Goal: Information Seeking & Learning: Learn about a topic

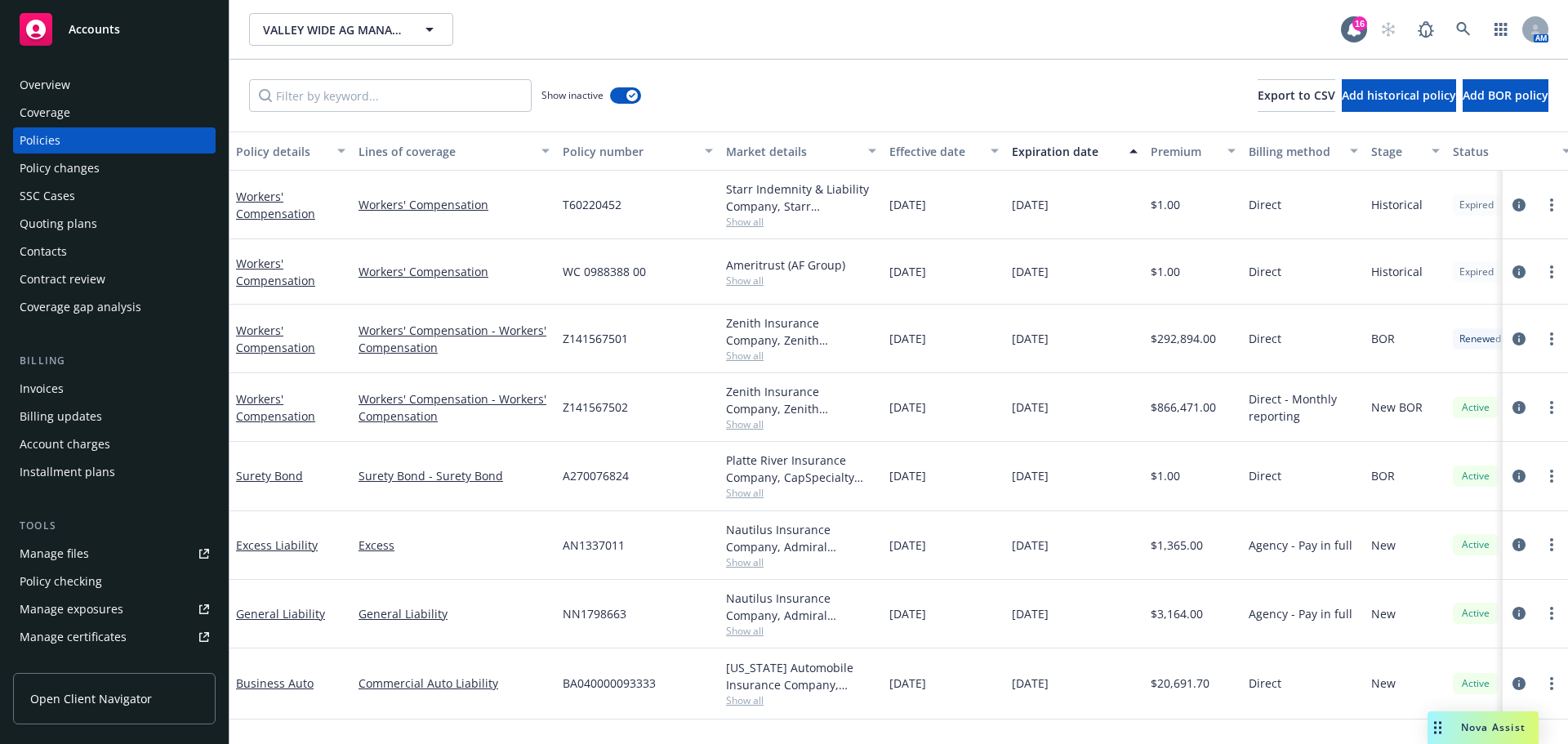
click at [56, 237] on div "Quoting plans" at bounding box center [58, 224] width 77 height 26
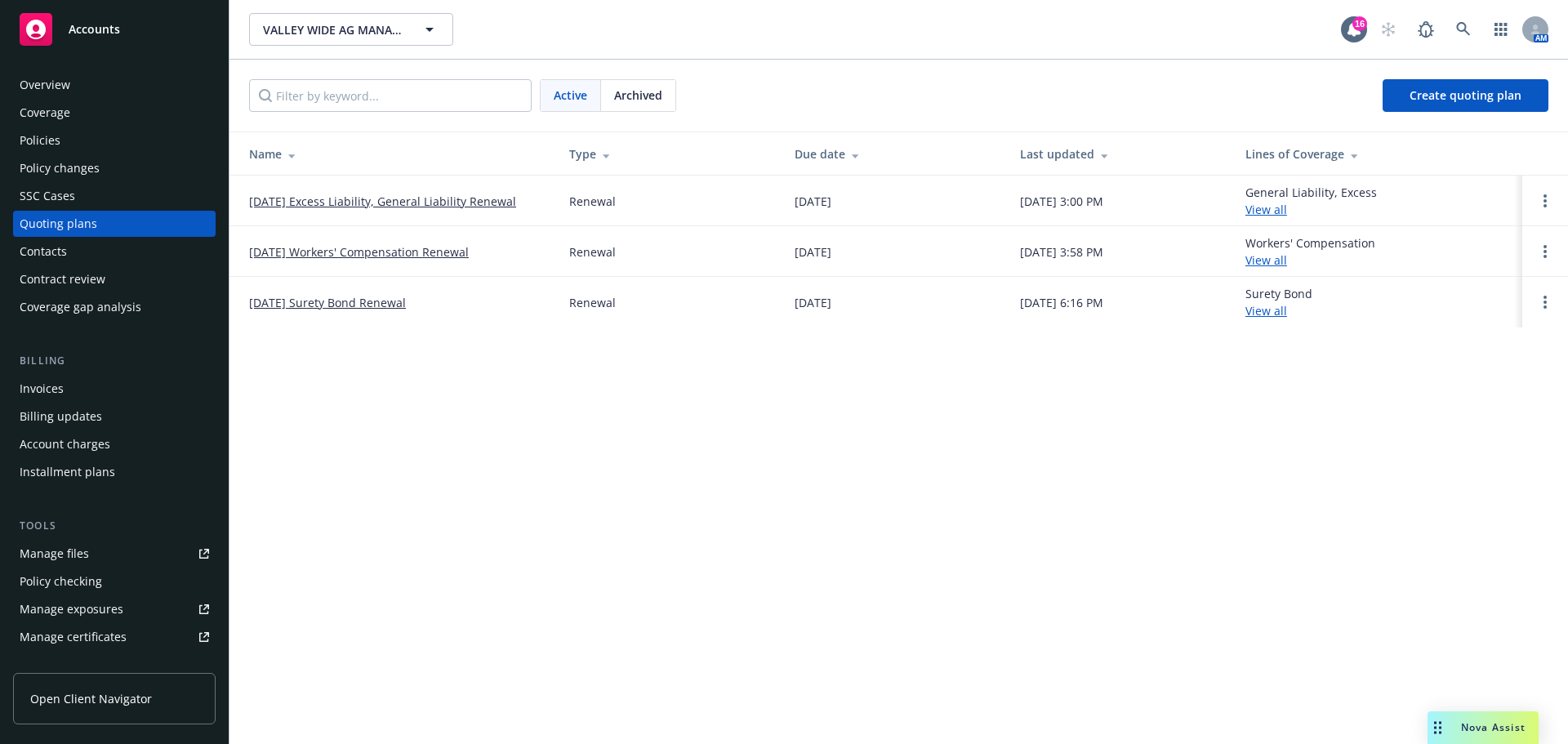
click at [373, 251] on link "12/05/25 Workers' Compensation Renewal" at bounding box center [358, 251] width 219 height 17
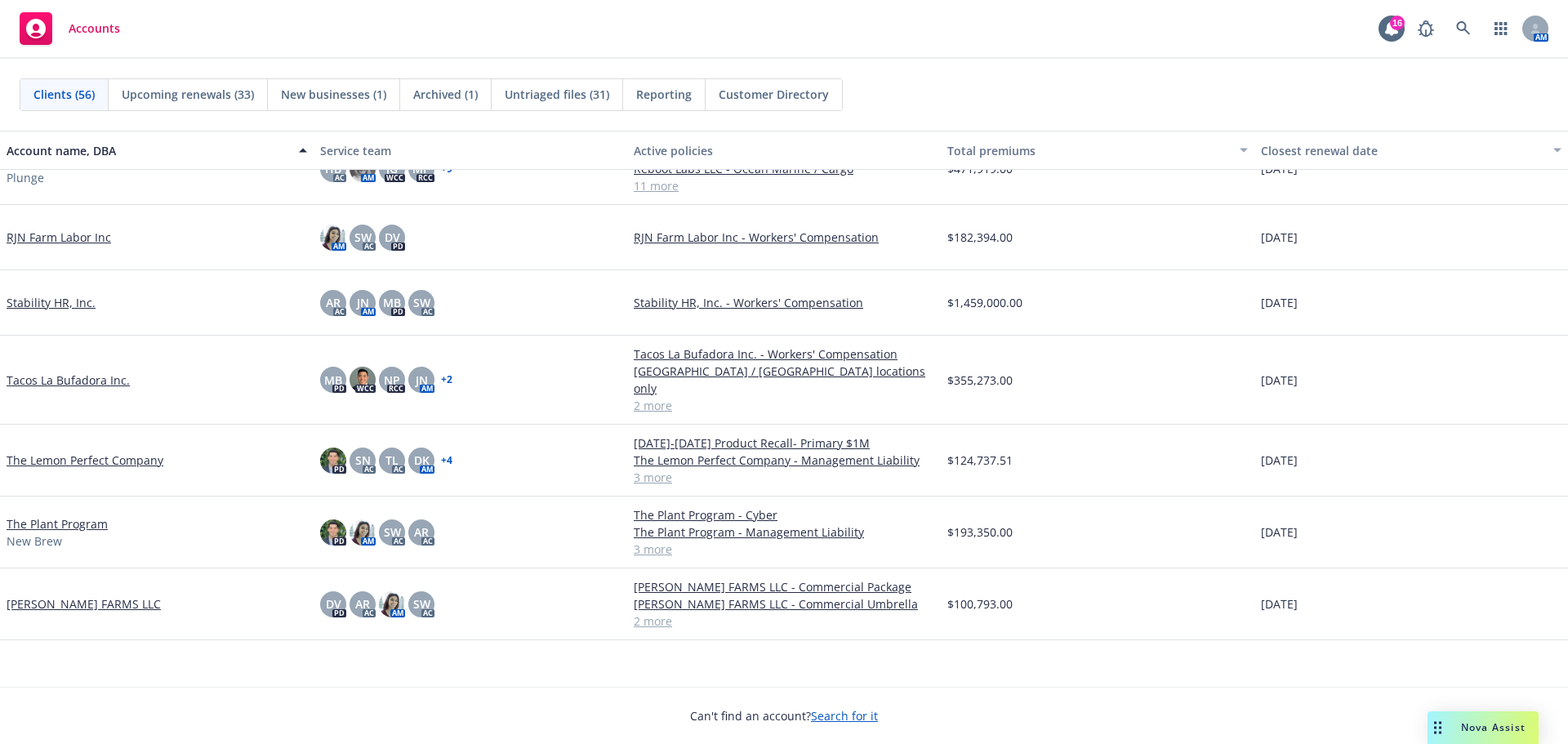
scroll to position [2332, 0]
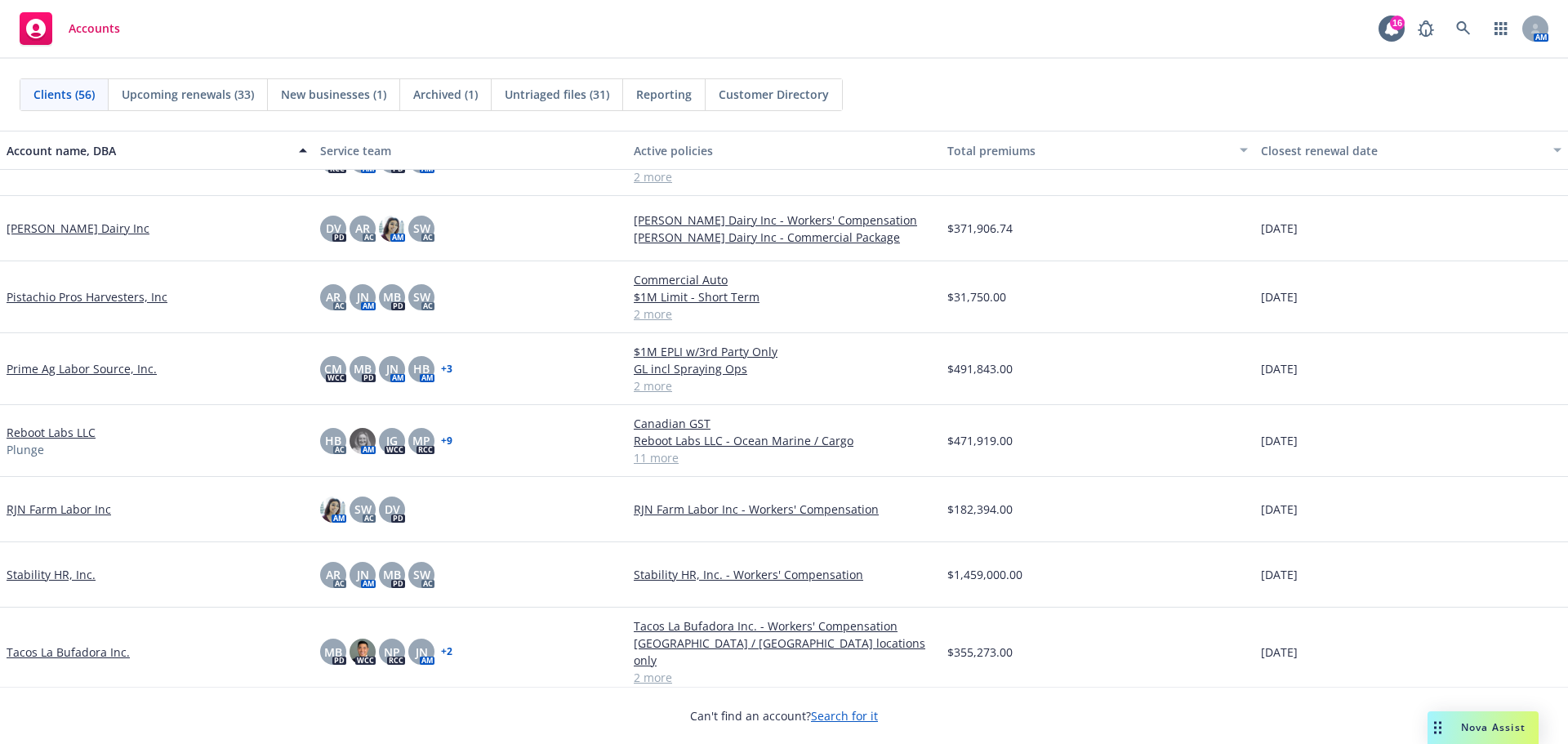
click at [54, 441] on link "Reboot Labs LLC" at bounding box center [51, 432] width 89 height 17
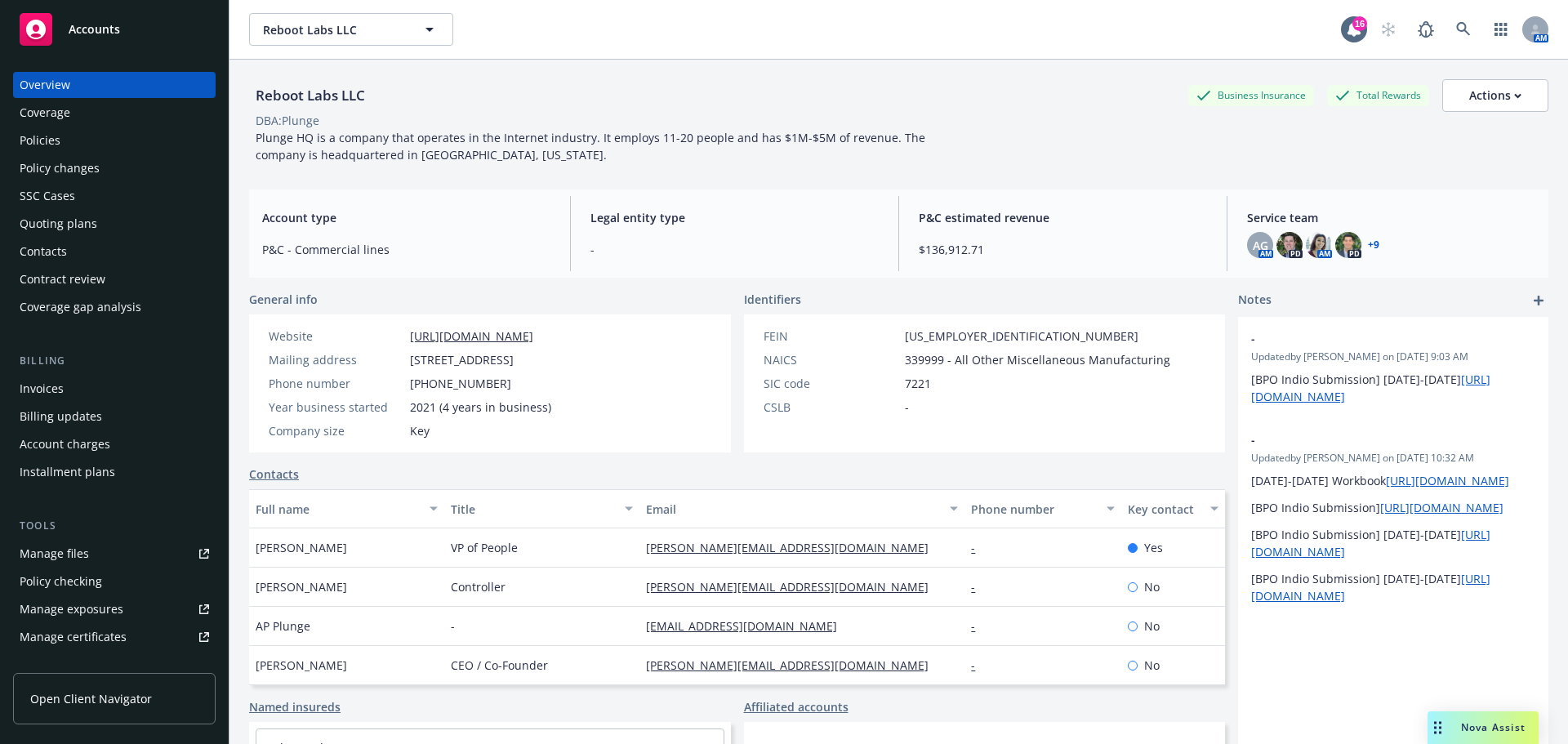
click at [97, 154] on div "Policies" at bounding box center [114, 140] width 189 height 26
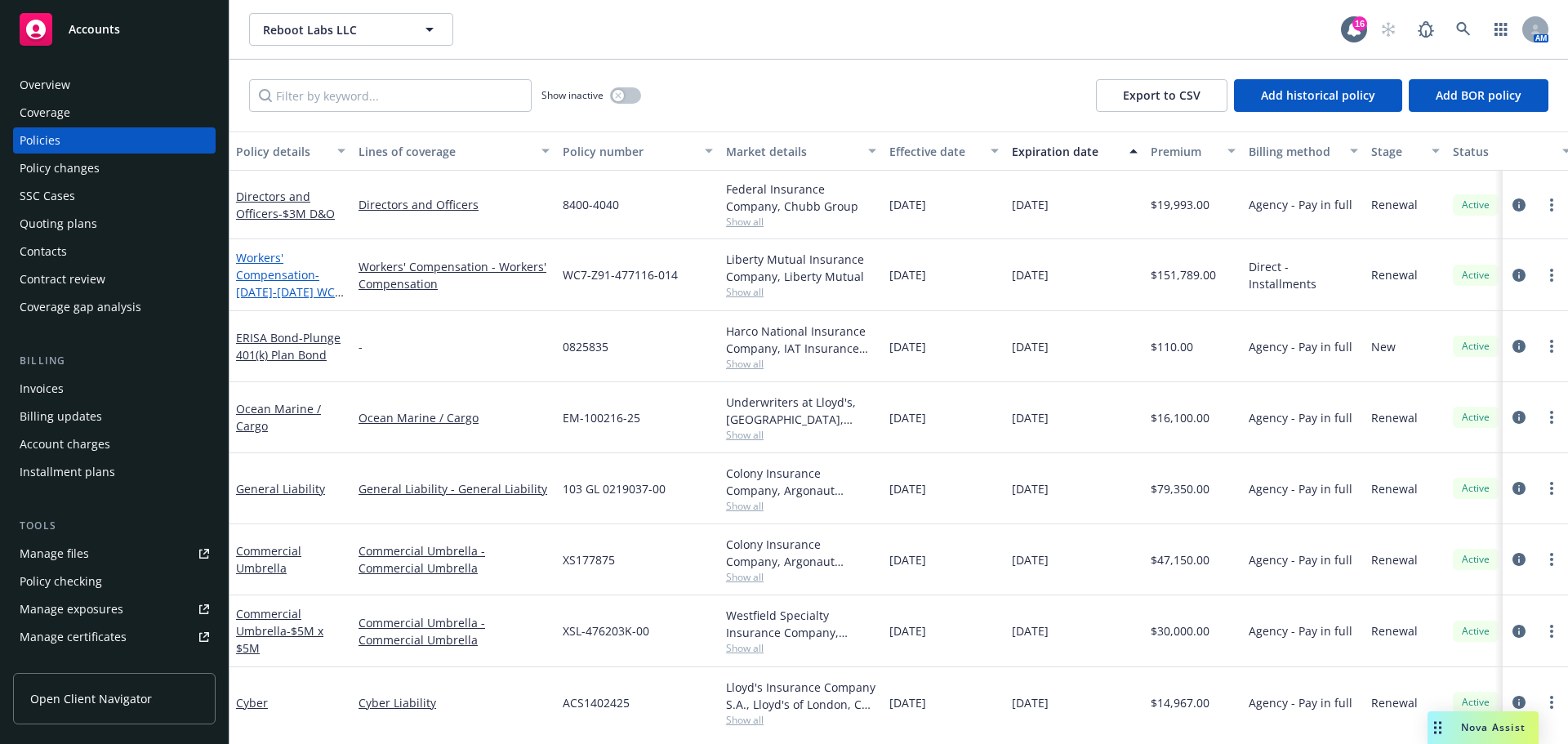
click at [276, 291] on link "Workers' Compensation - [DATE]-[DATE] WC Policy" at bounding box center [286, 283] width 99 height 67
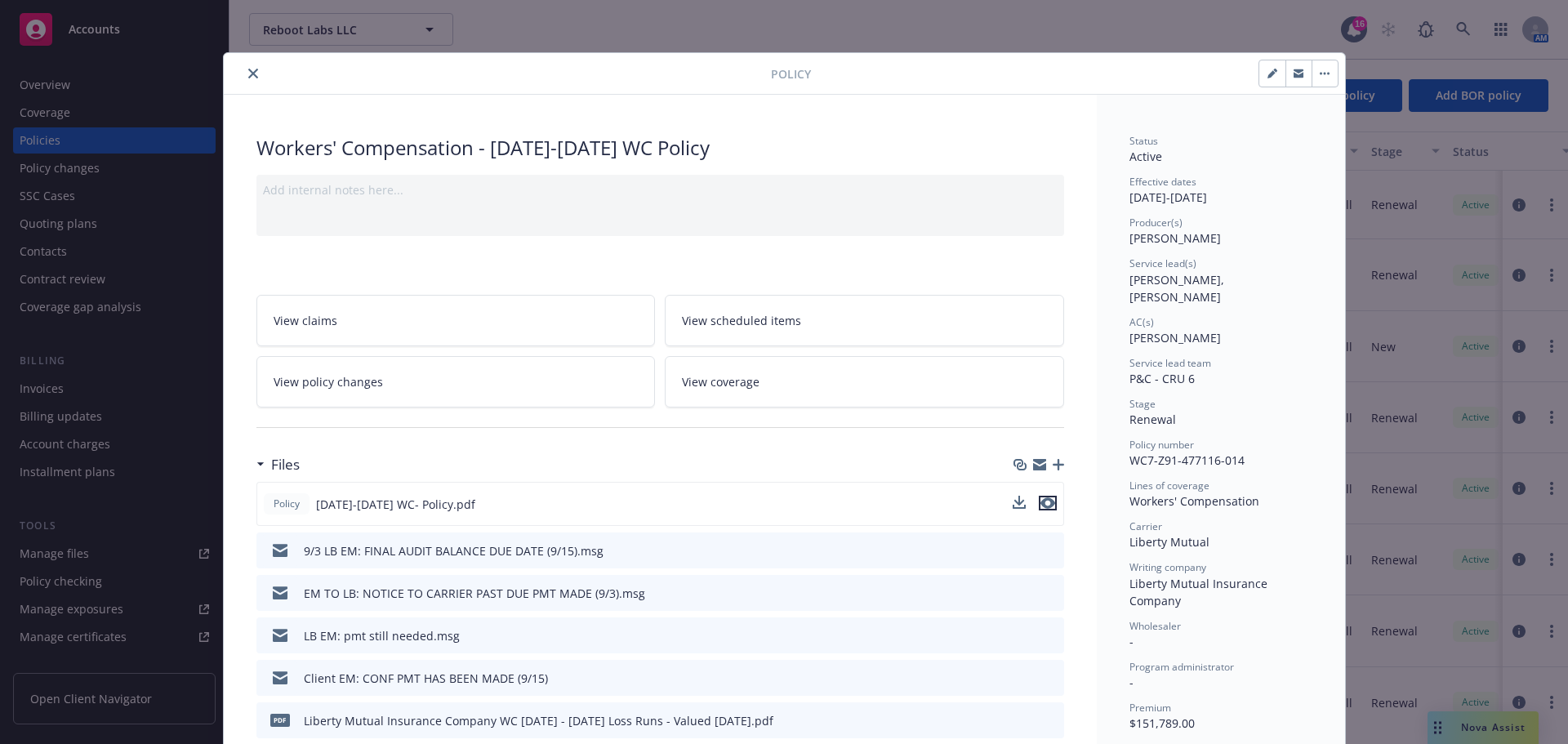
click at [1043, 509] on icon "preview file" at bounding box center [1048, 504] width 14 height 12
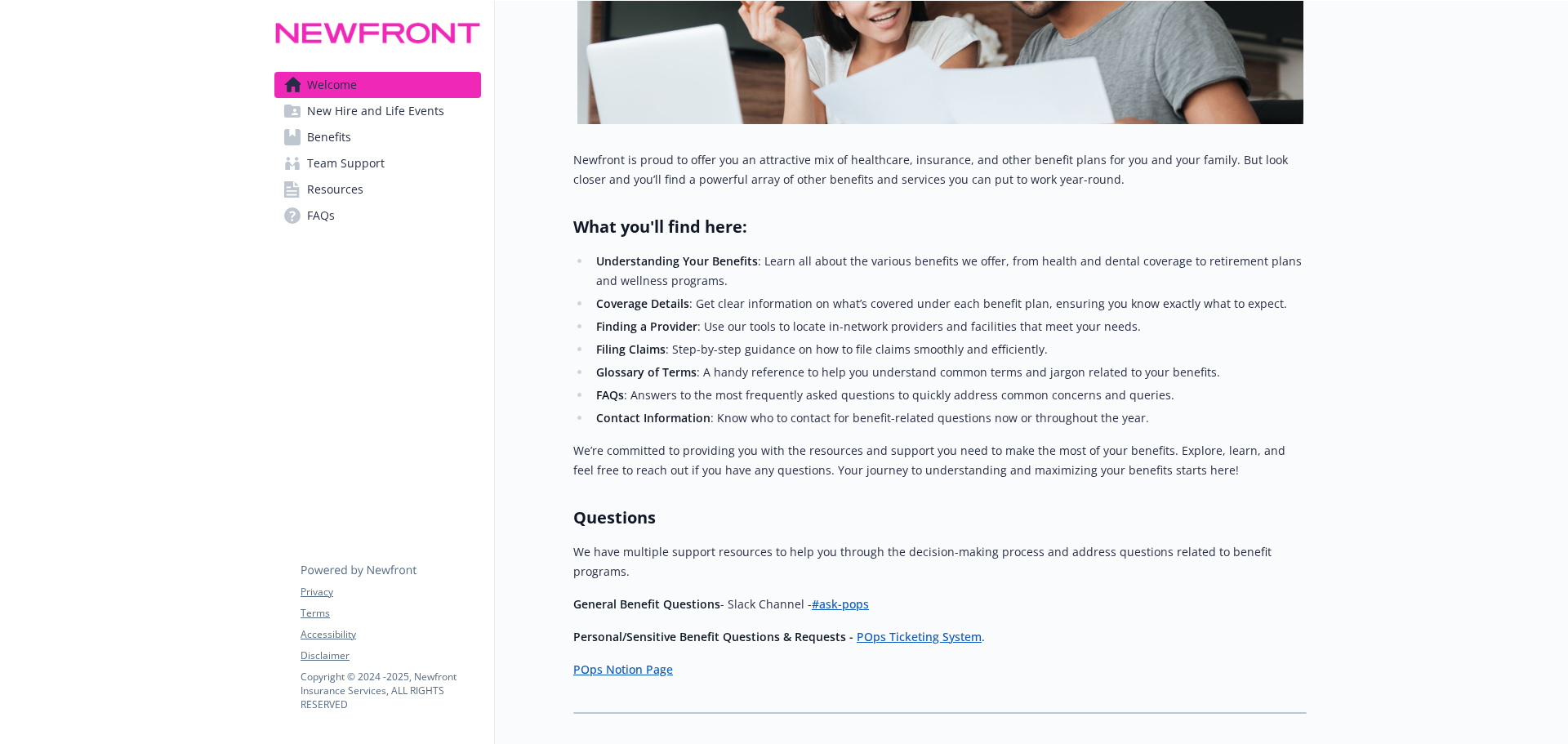
scroll to position [330, 0]
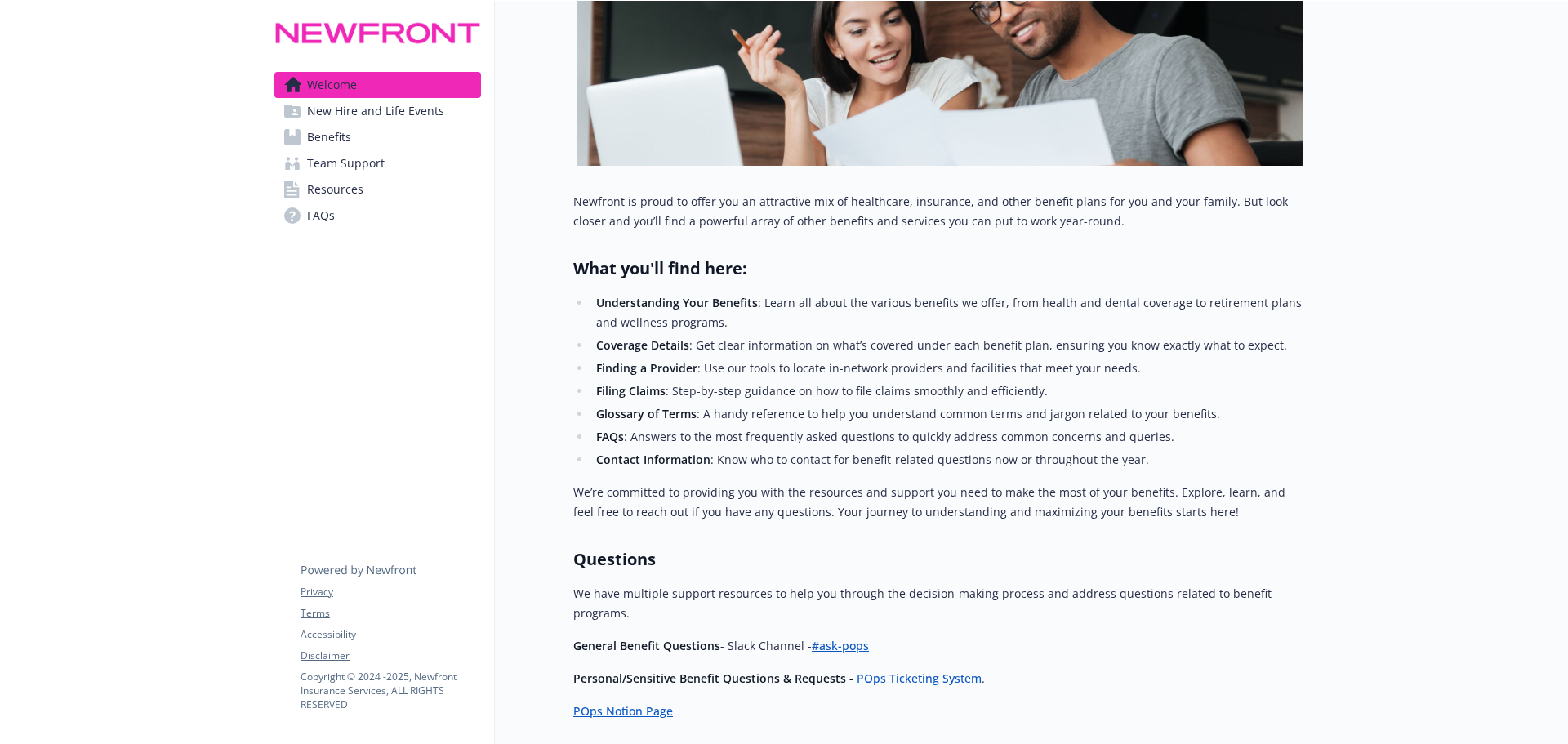
click at [406, 121] on span "New Hire and Life Events" at bounding box center [375, 111] width 137 height 26
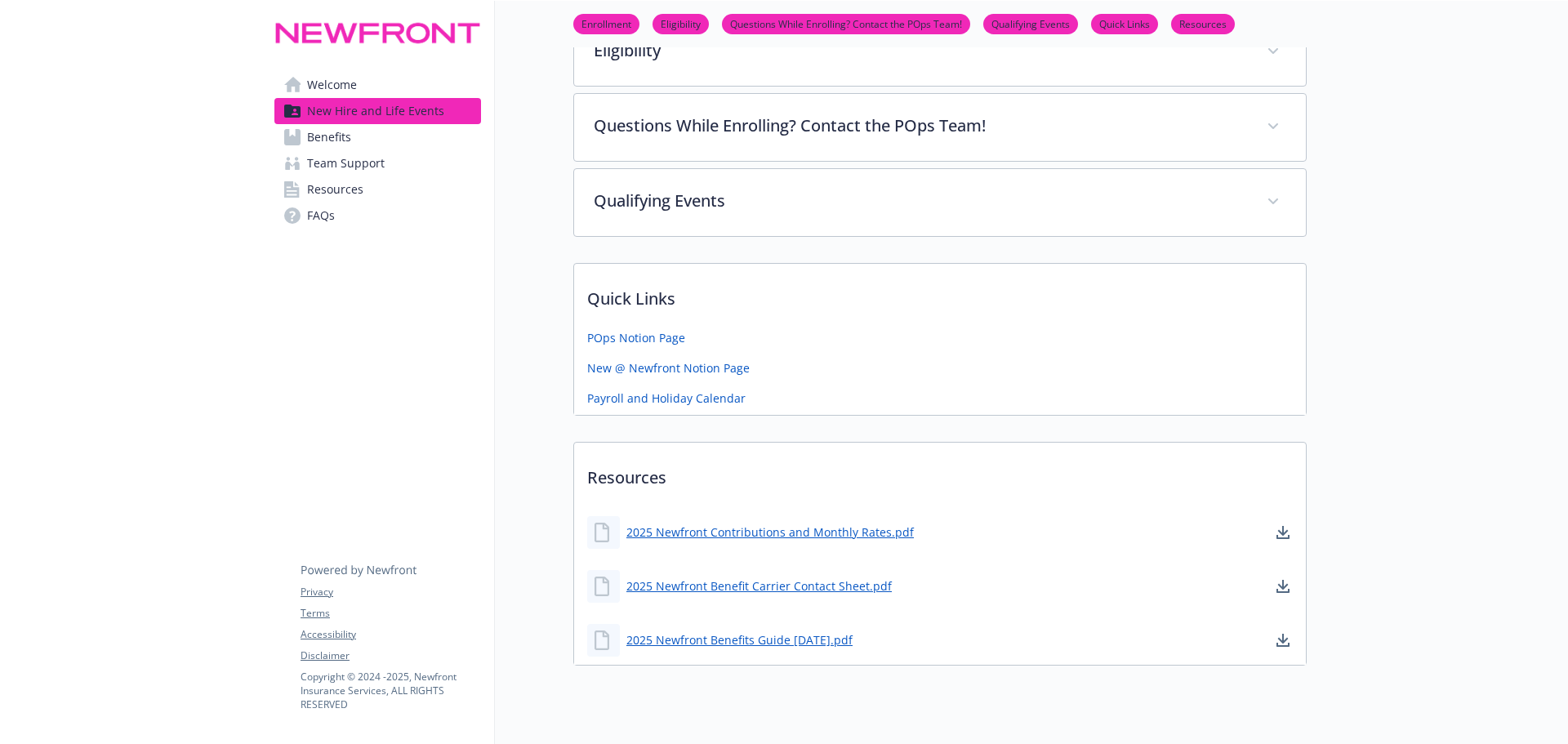
scroll to position [321, 0]
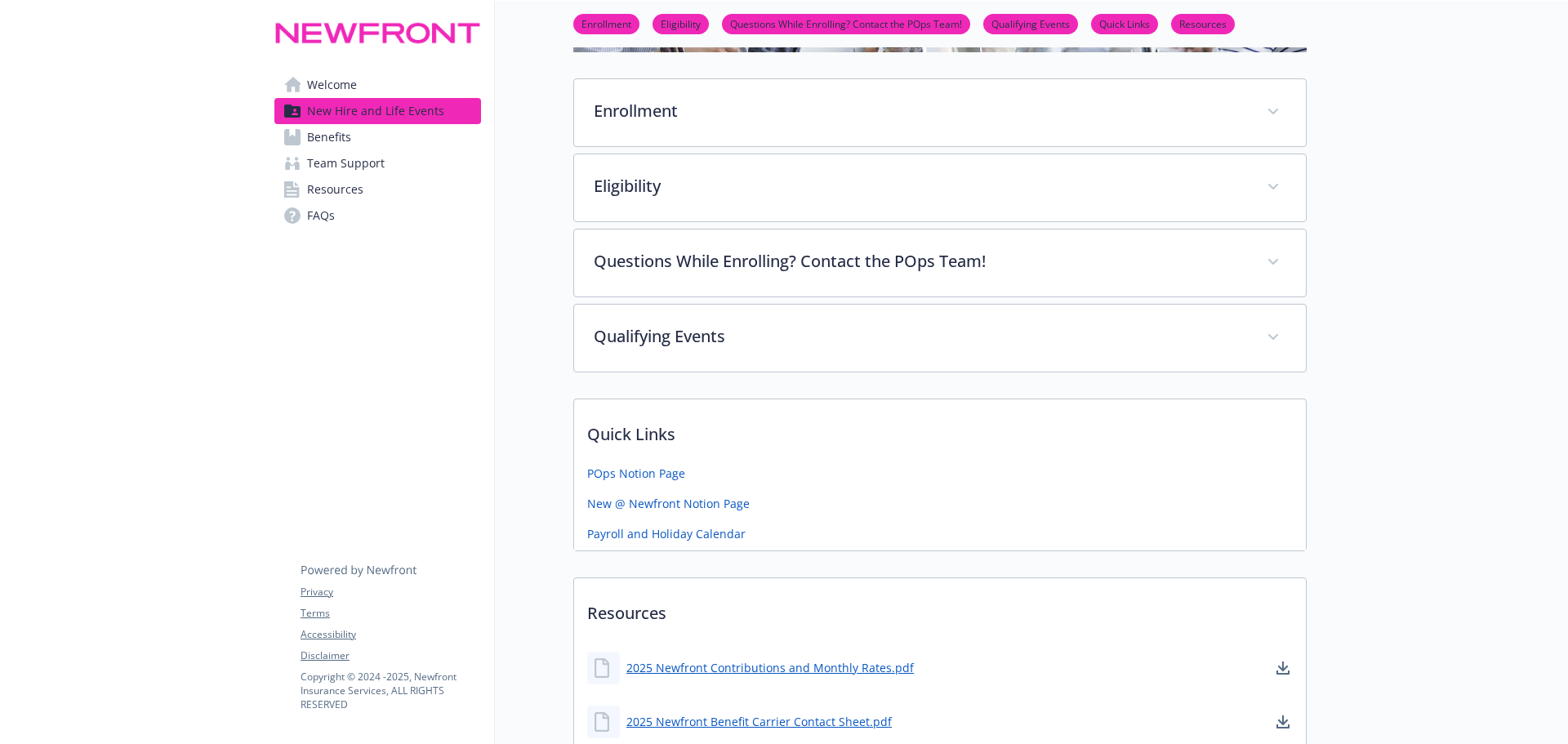
click at [344, 203] on span "Resources" at bounding box center [335, 189] width 56 height 26
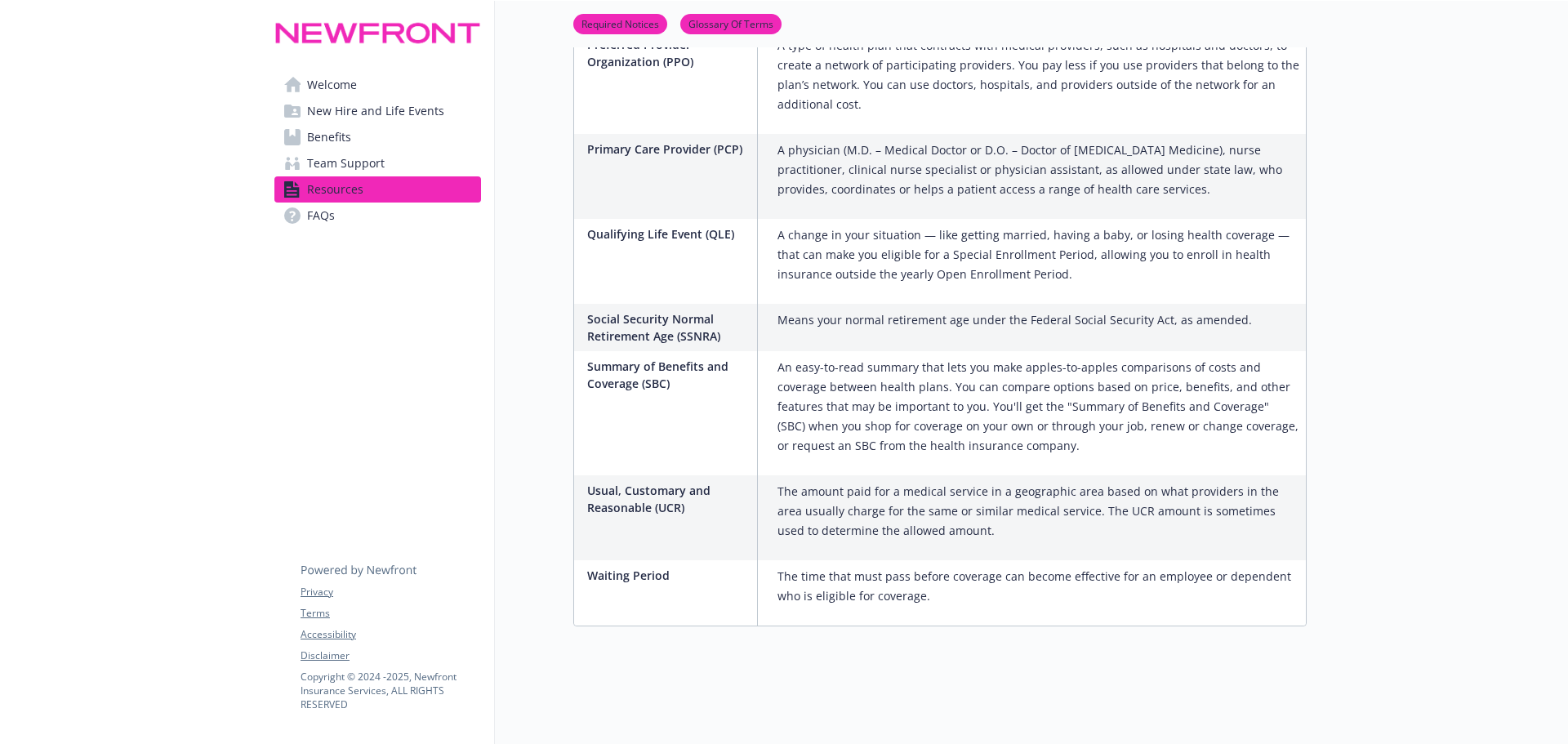
scroll to position [3179, 0]
click at [311, 229] on span "FAQs" at bounding box center [320, 215] width 28 height 26
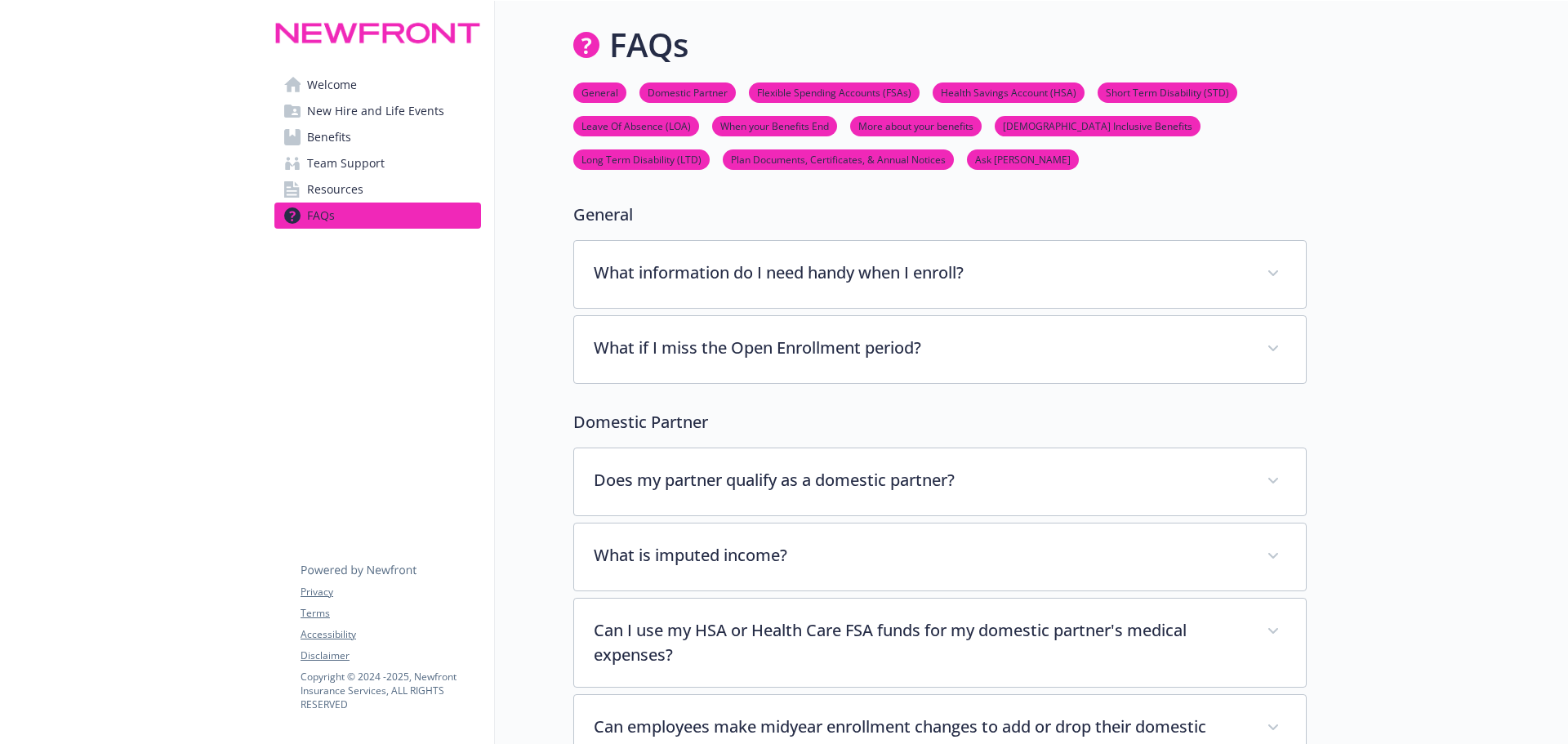
click at [731, 166] on link "Plan Documents, Certificates, & Annual Notices" at bounding box center [838, 159] width 231 height 15
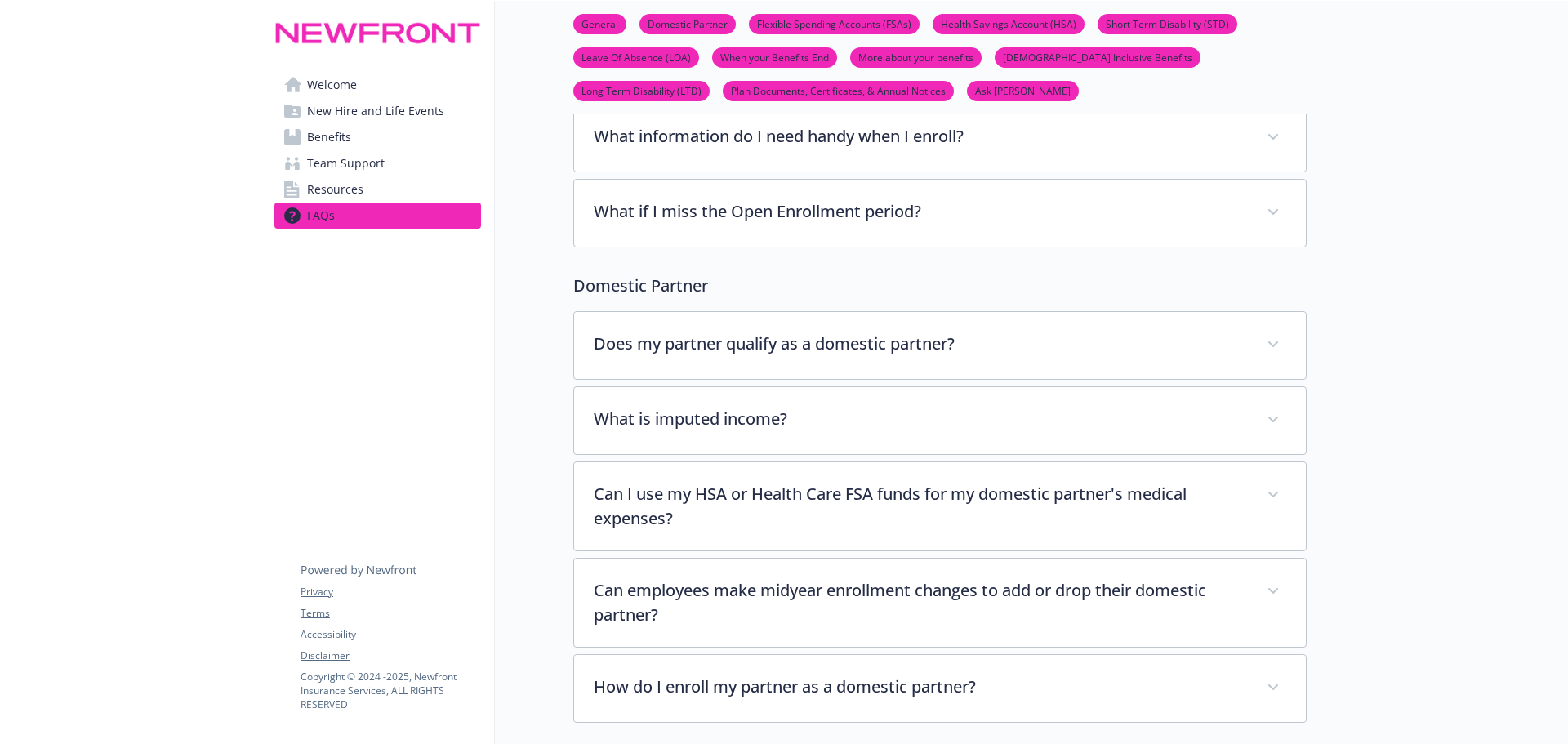
click at [877, 60] on link "More about your benefits" at bounding box center [916, 56] width 131 height 15
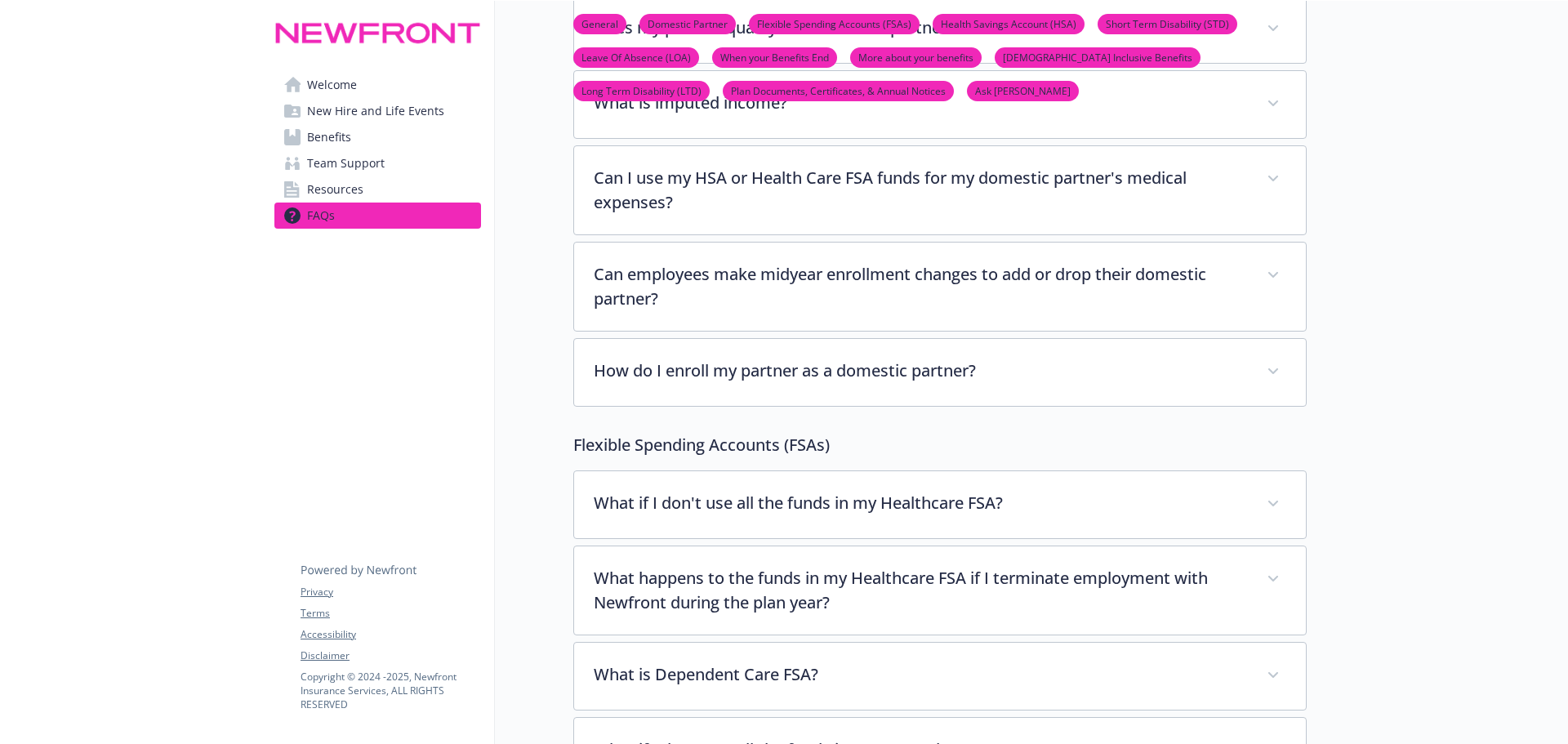
scroll to position [0, 13]
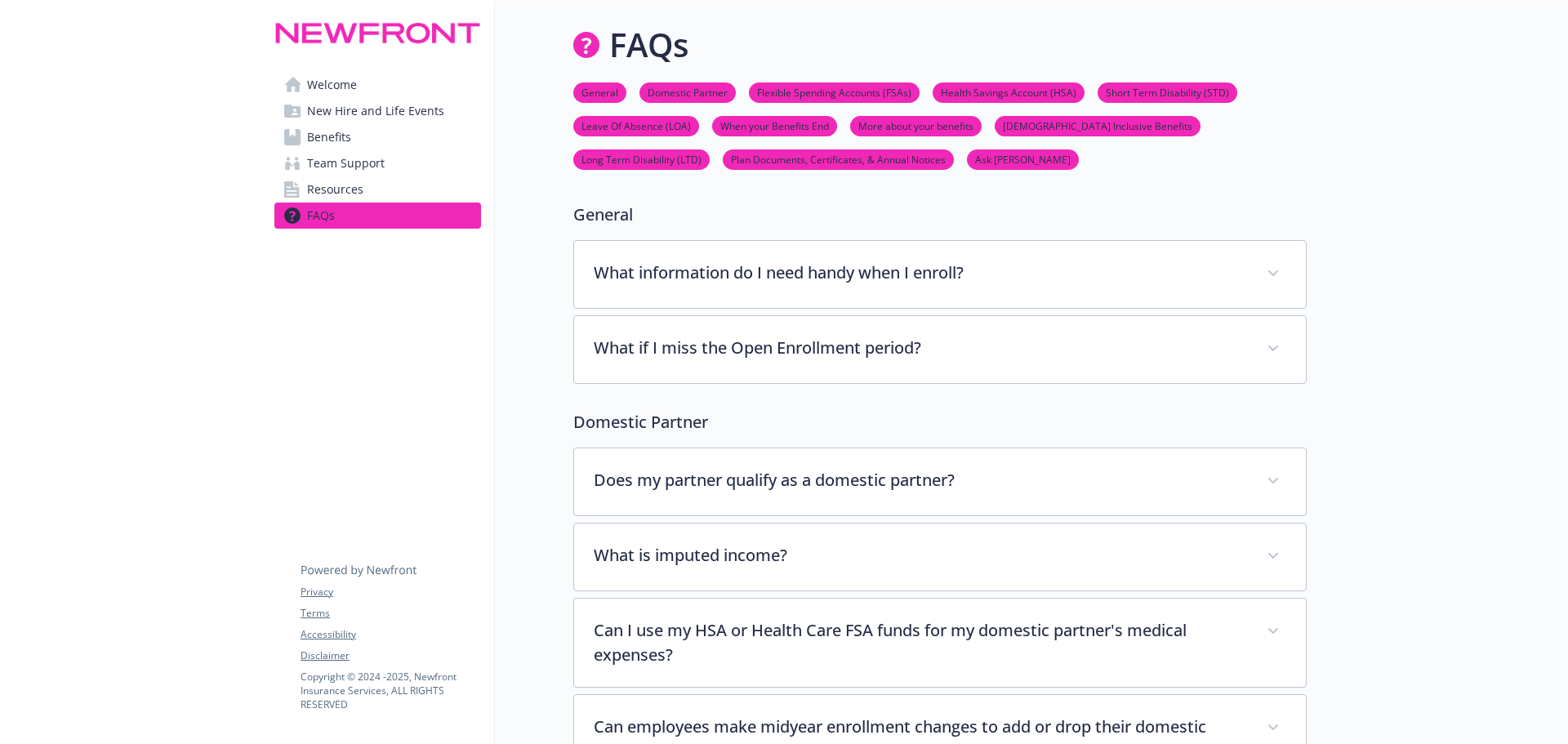
click at [307, 92] on span "Welcome" at bounding box center [331, 84] width 50 height 26
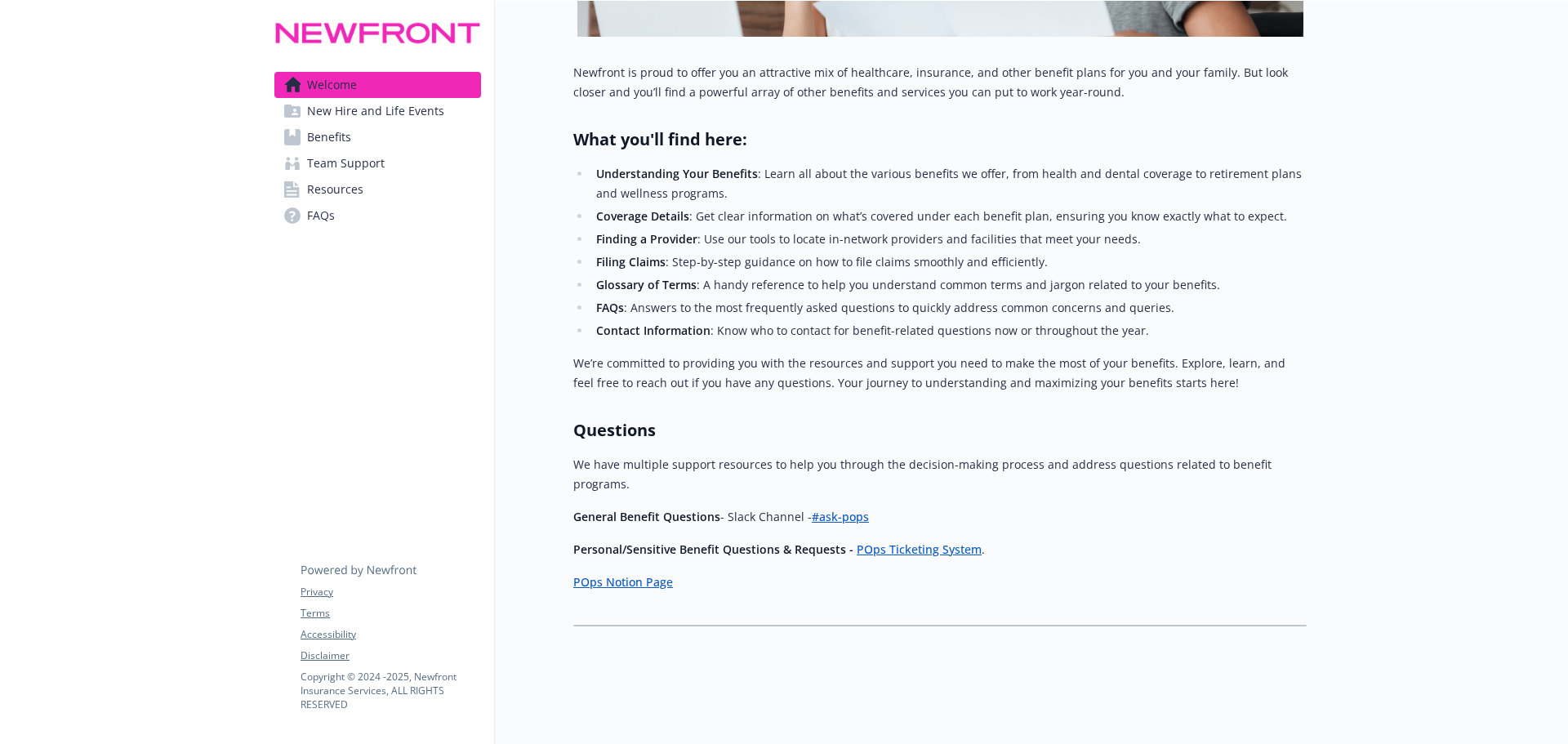
scroll to position [603, 13]
click at [615, 574] on link "POps Notion Page" at bounding box center [623, 582] width 100 height 15
